Goal: Information Seeking & Learning: Learn about a topic

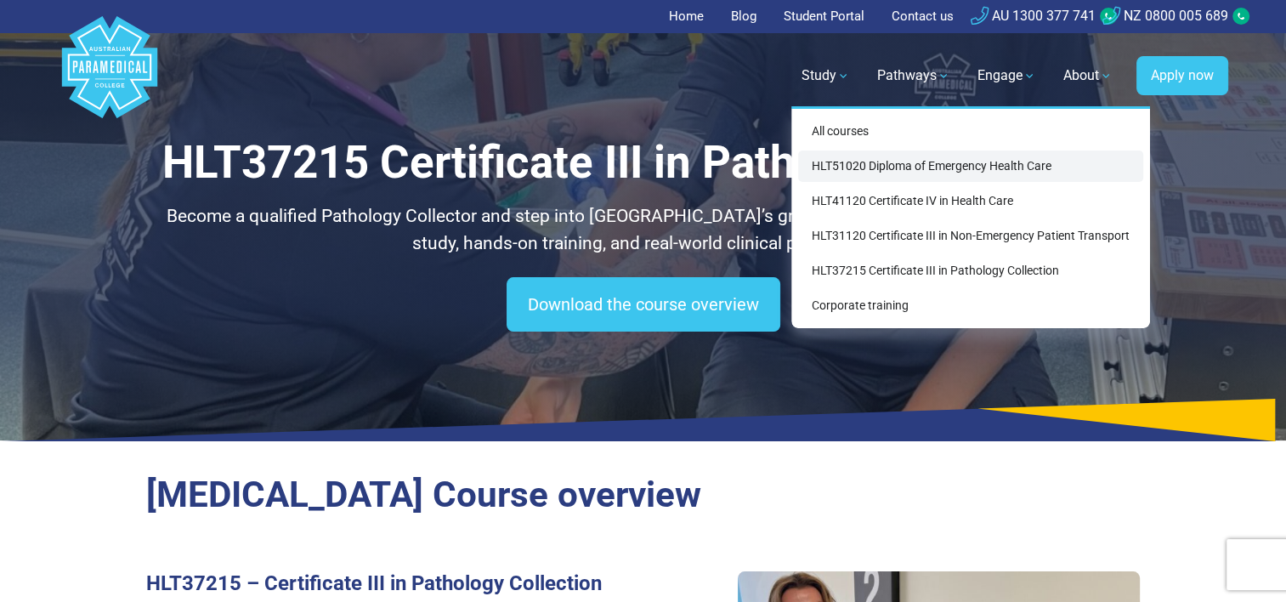
click at [925, 160] on link "HLT51020 Diploma of Emergency Health Care" at bounding box center [970, 165] width 345 height 31
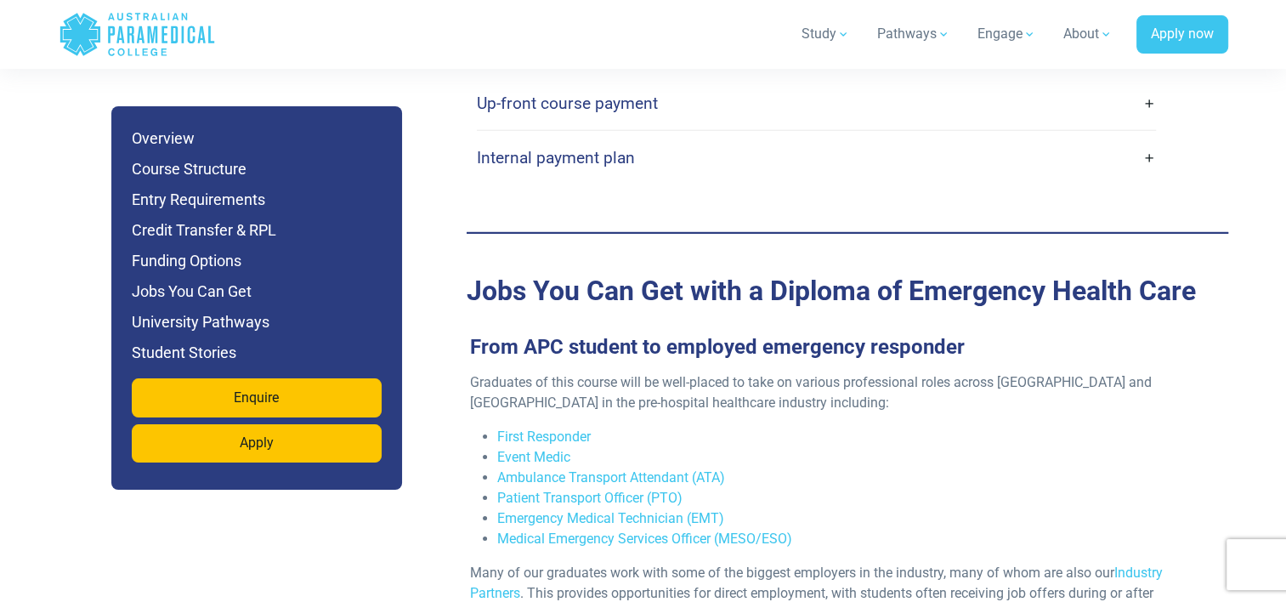
scroll to position [5526, 0]
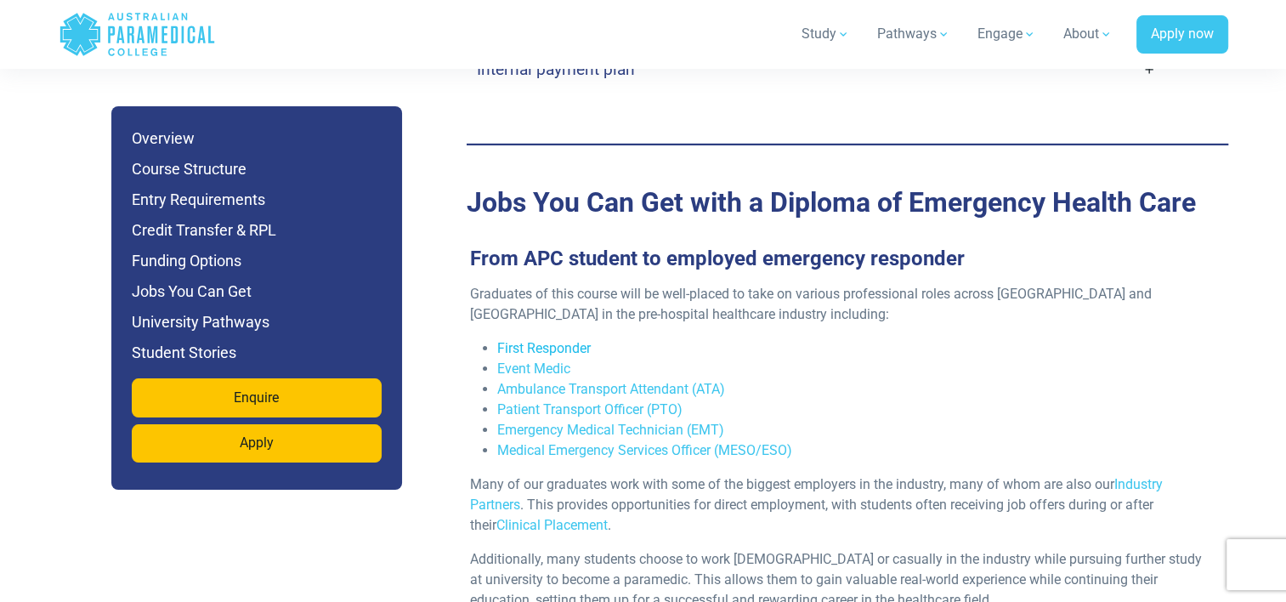
click at [587, 340] on link "First Responder" at bounding box center [544, 348] width 94 height 16
click at [559, 381] on link "Ambulance Transport Attendant (ATA)" at bounding box center [611, 389] width 228 height 16
click at [633, 422] on link "Emergency Medical Technician (EMT)" at bounding box center [610, 430] width 227 height 16
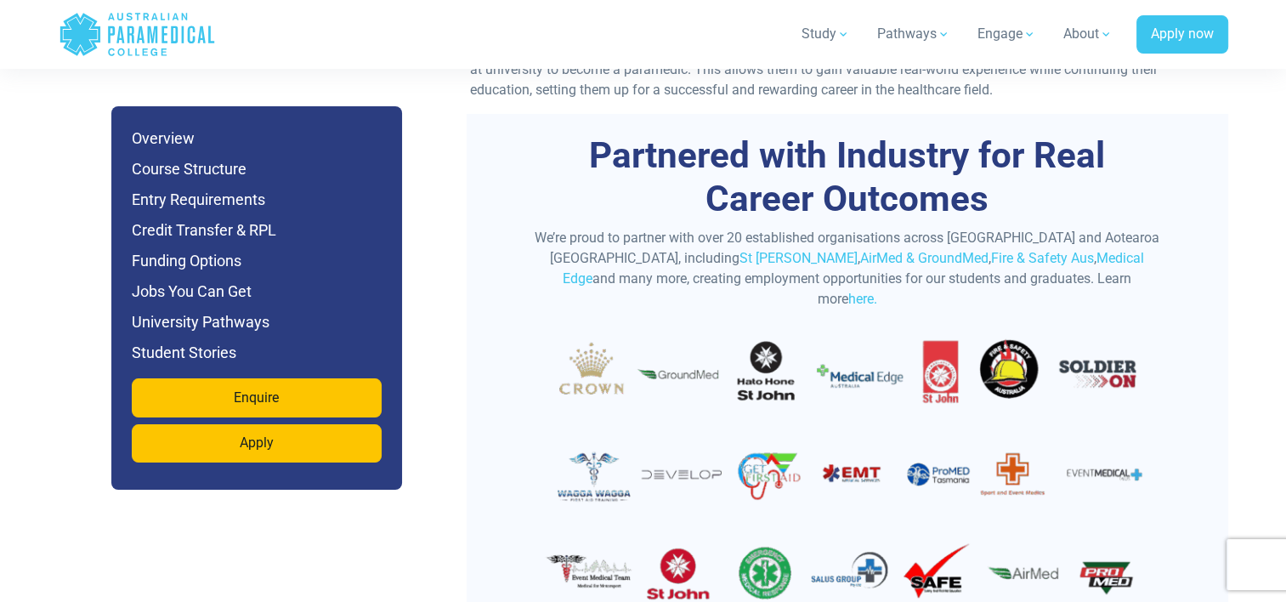
scroll to position [5867, 0]
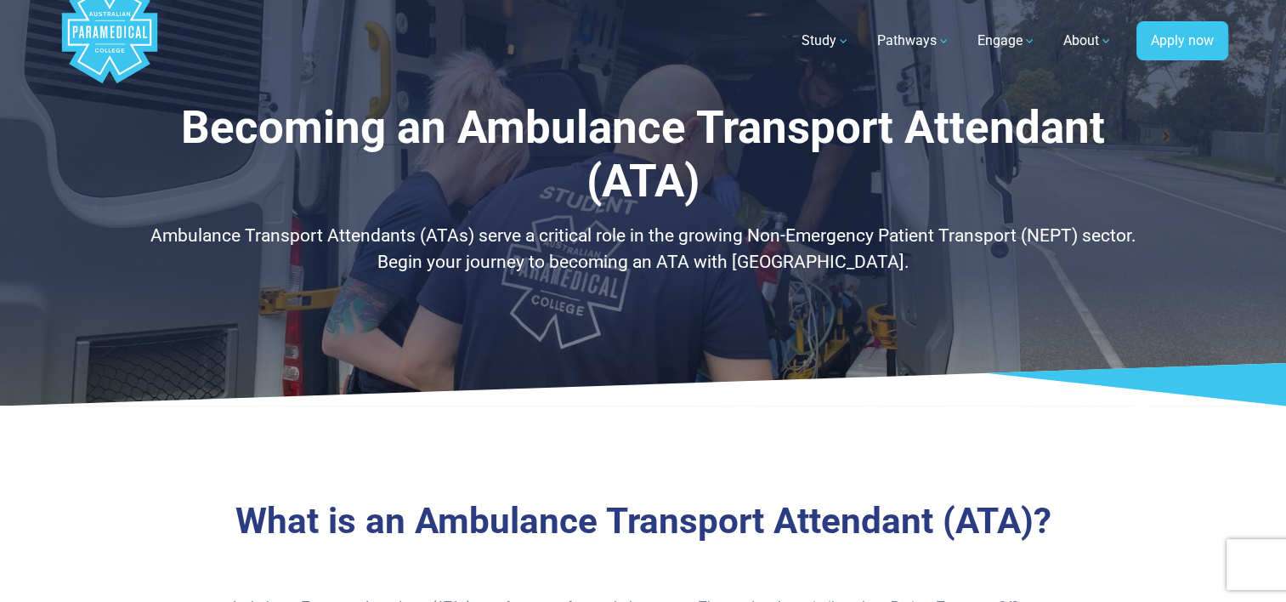
scroll to position [85, 0]
